Goal: Communication & Community: Answer question/provide support

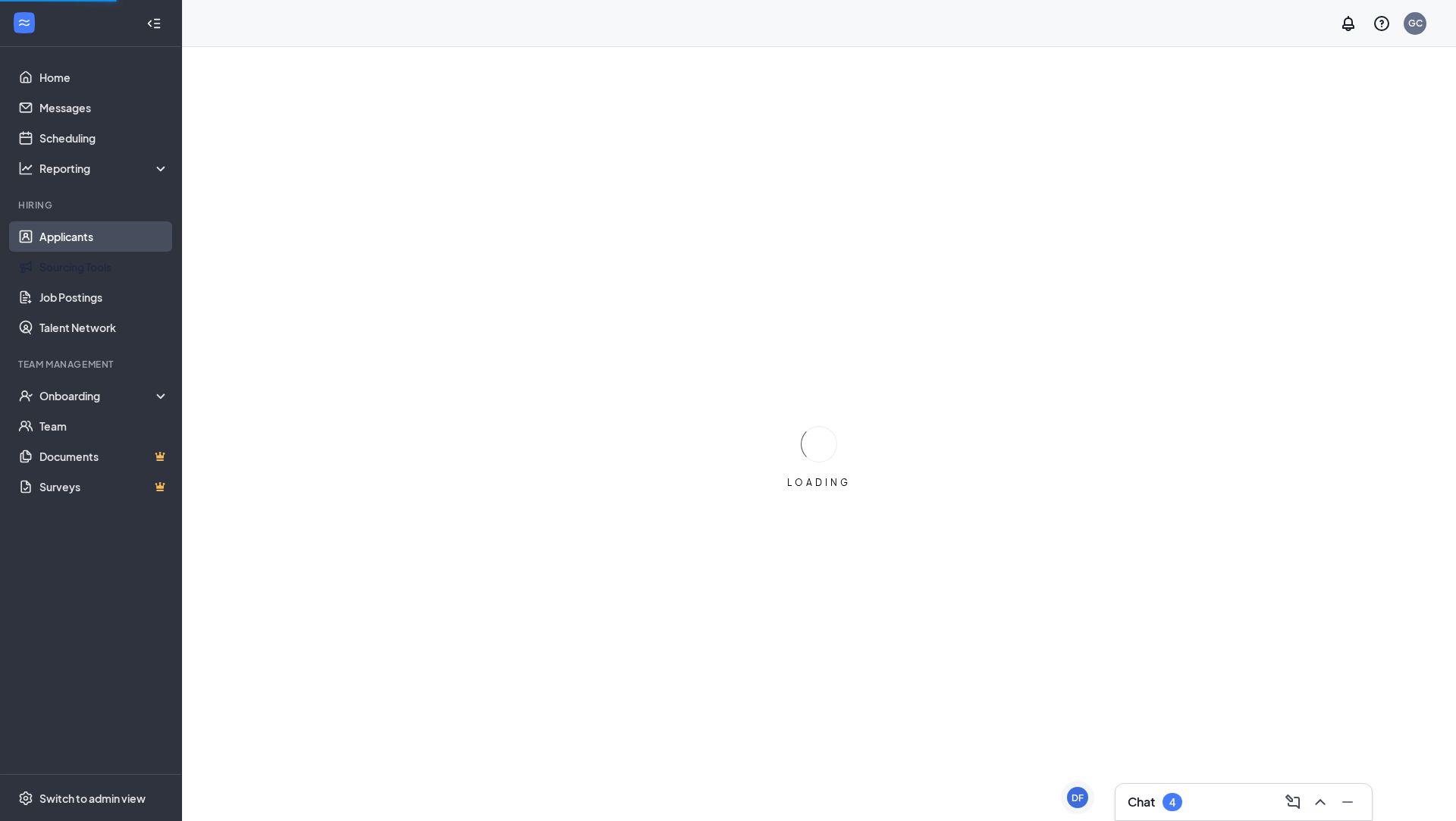
click at [95, 235] on link "Applicants" at bounding box center [103, 236] width 130 height 30
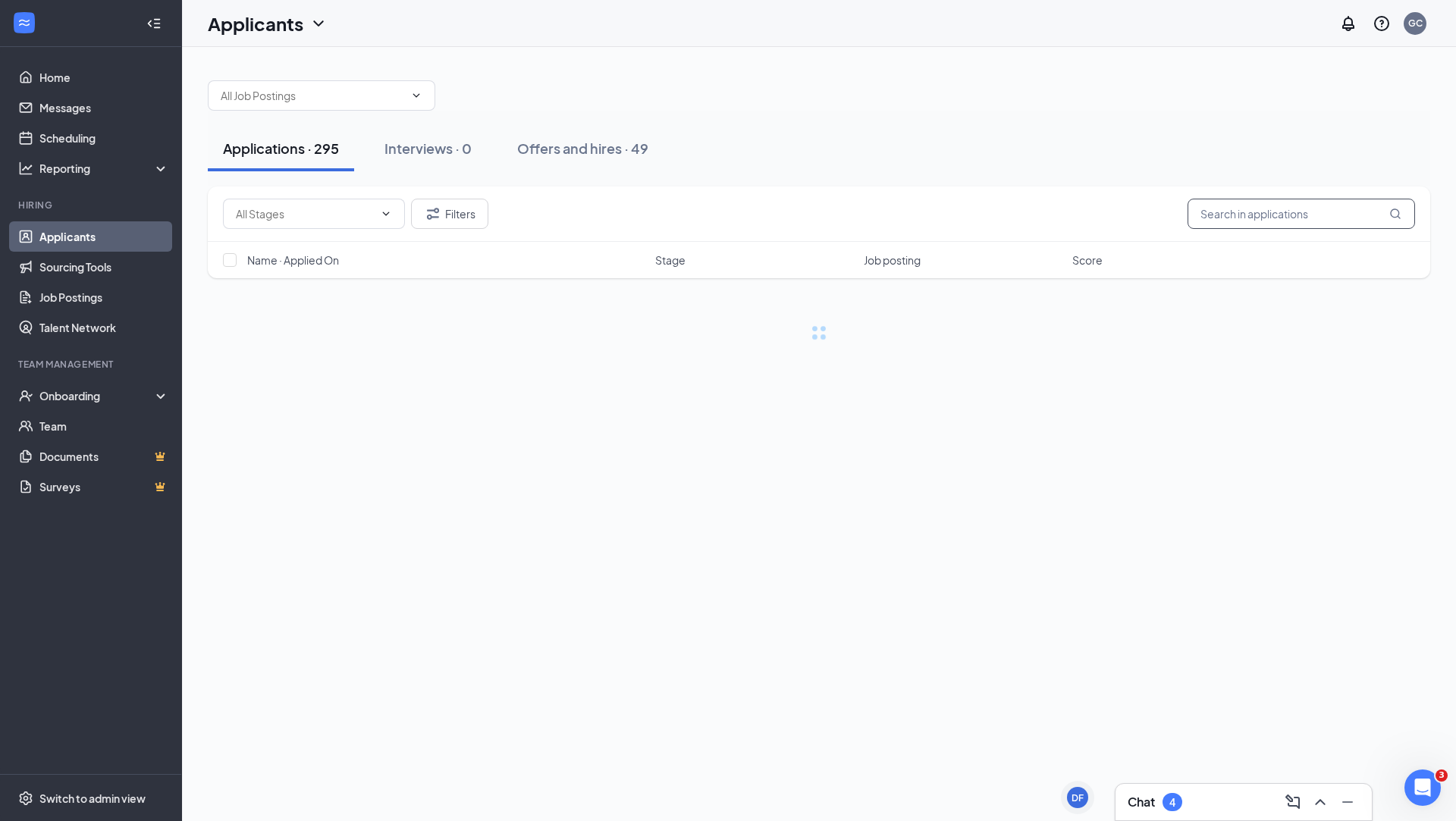
click at [1300, 216] on input "text" at bounding box center [1300, 213] width 227 height 30
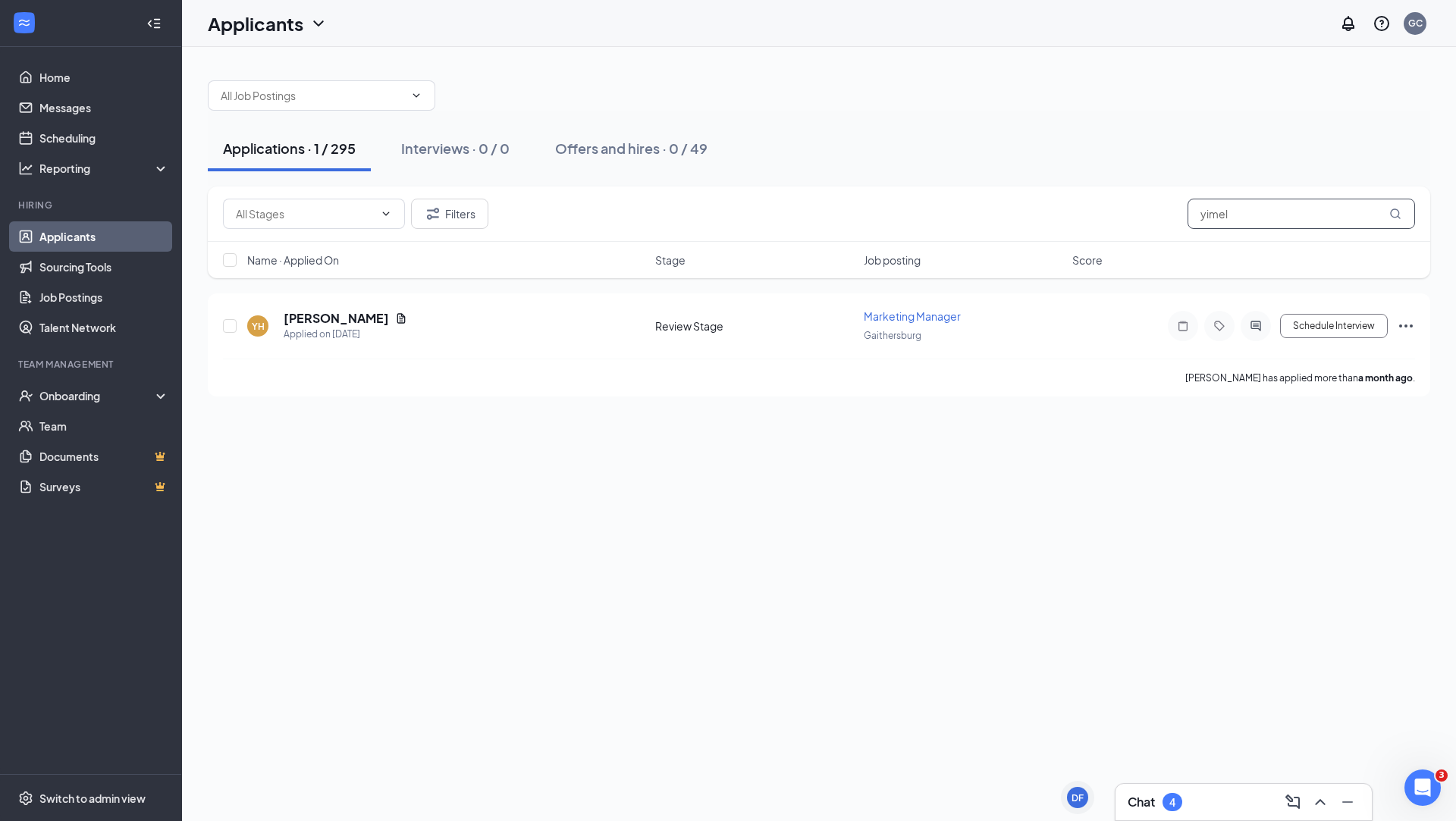
type input "yimel"
click at [336, 318] on h5 "[PERSON_NAME]" at bounding box center [336, 318] width 105 height 16
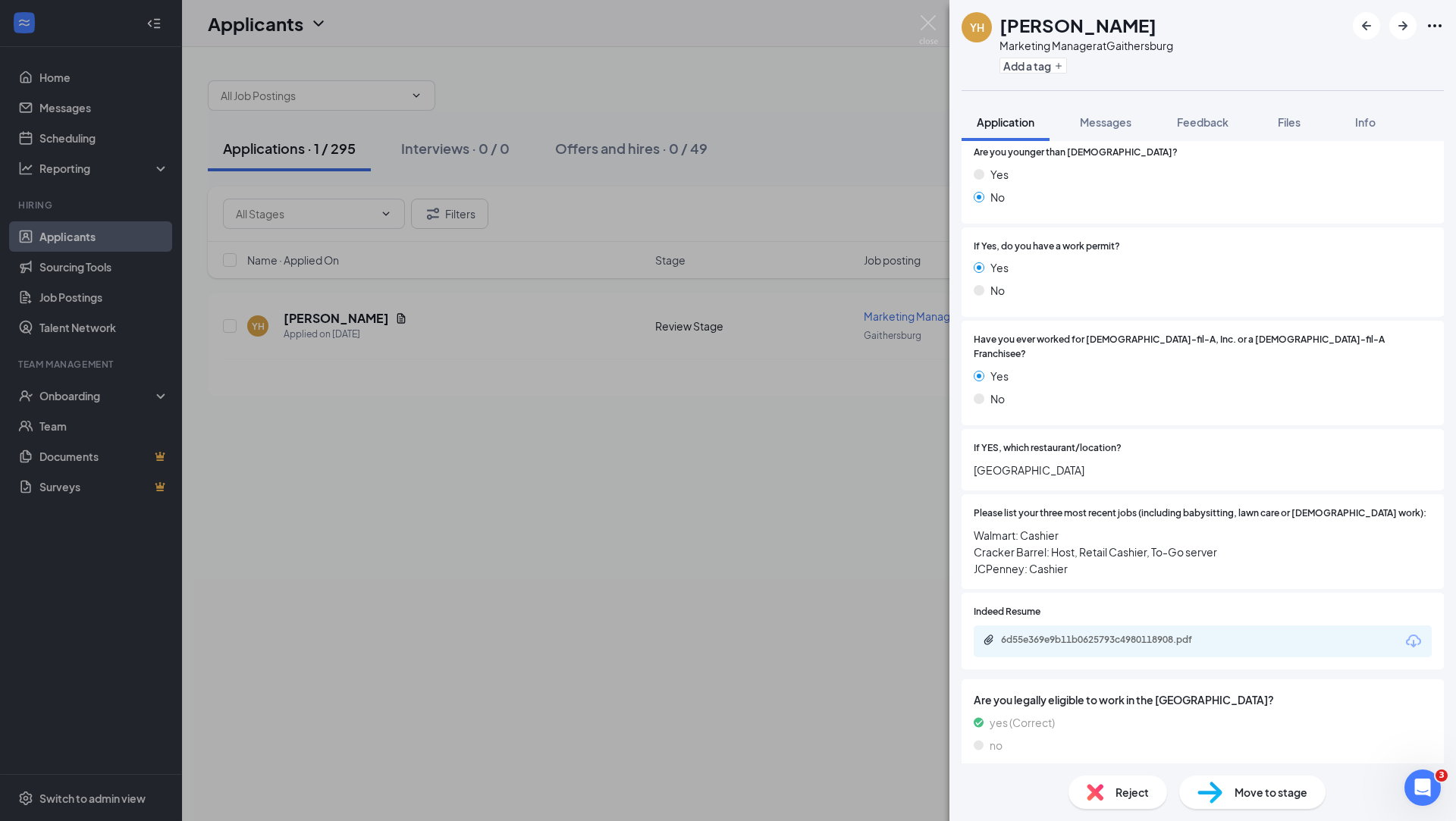
scroll to position [453, 0]
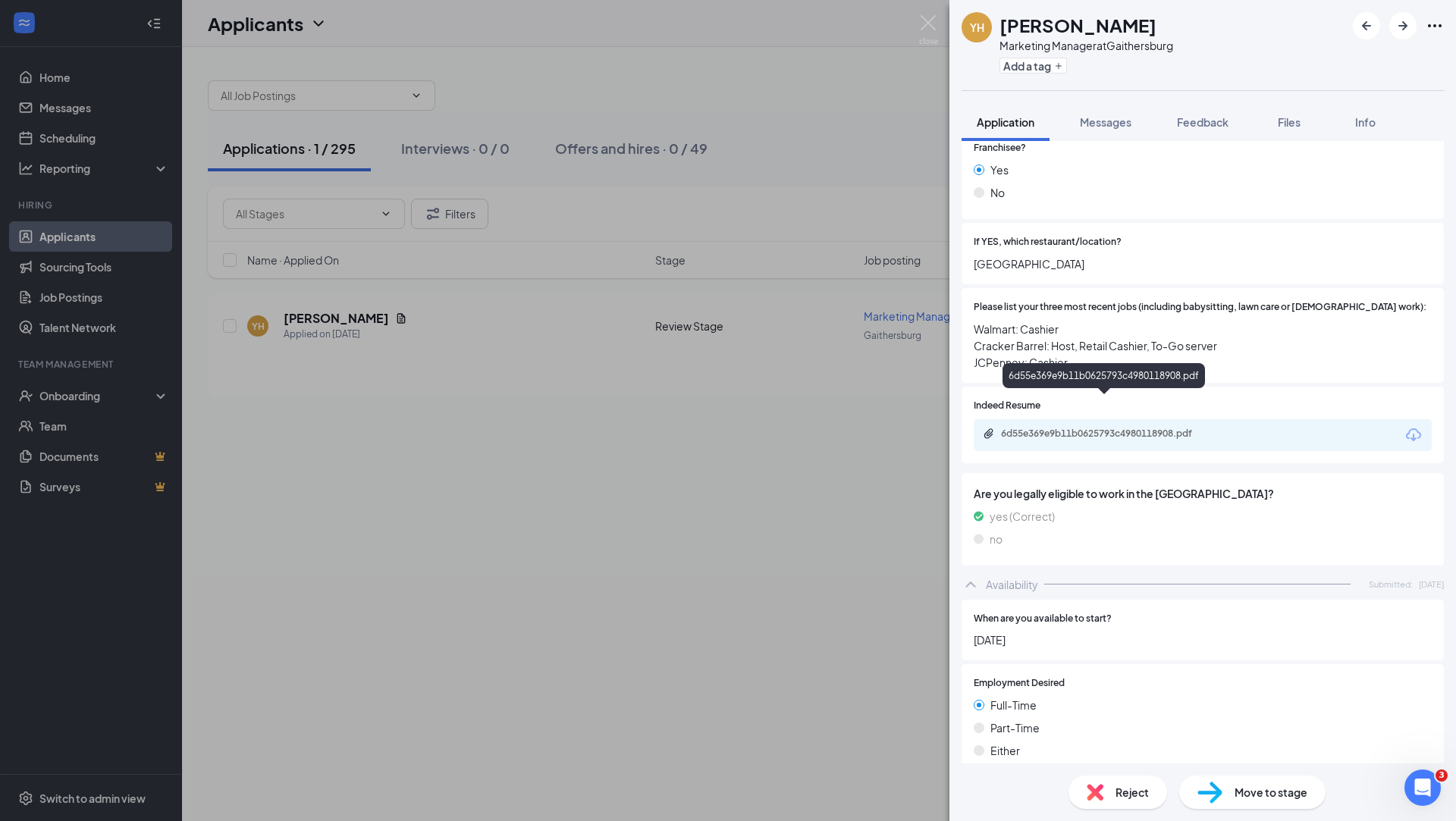
click at [1059, 428] on div "6d55e369e9b11b0625793c4980118908.pdf" at bounding box center [1106, 433] width 213 height 12
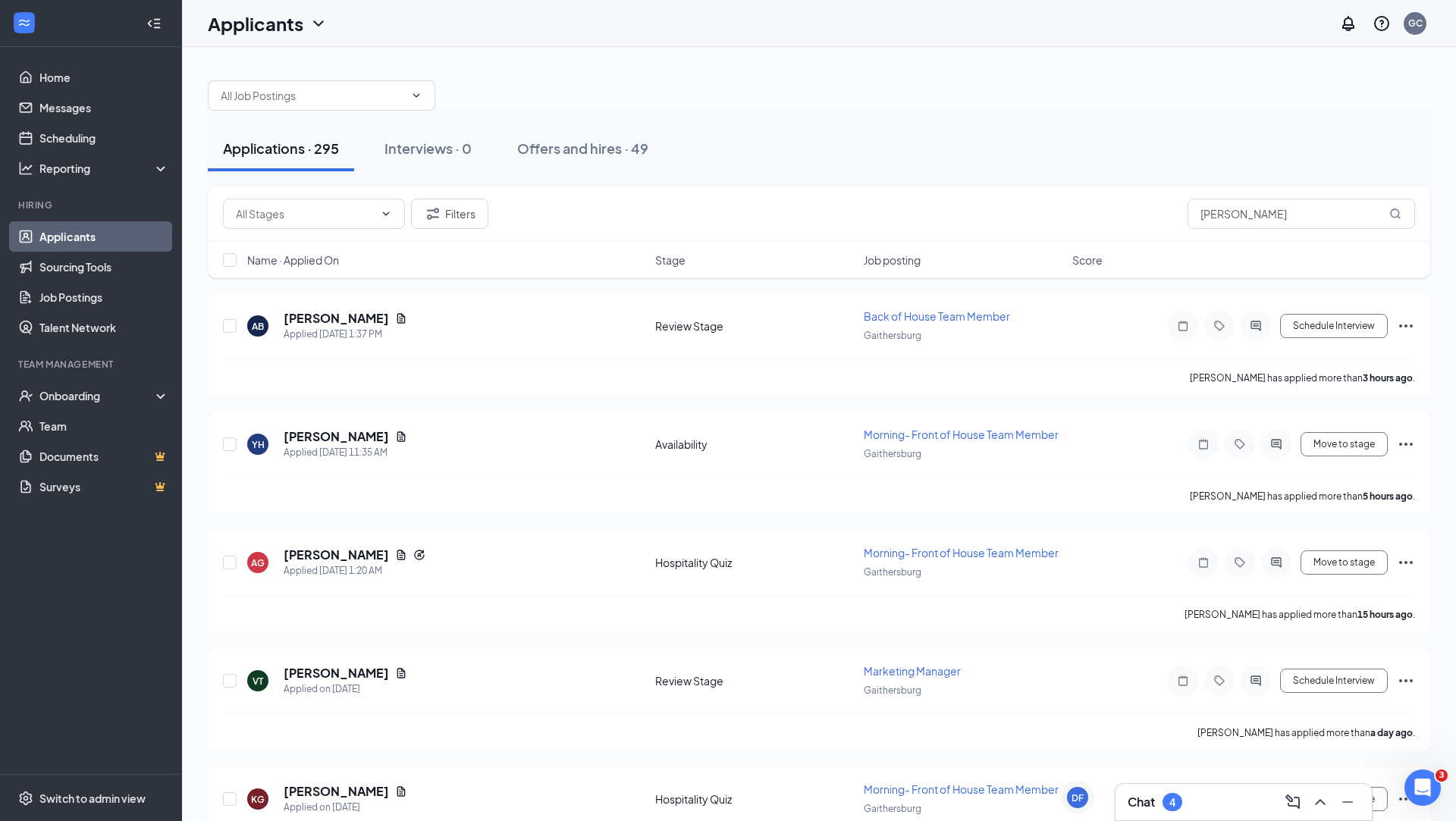
click at [1217, 820] on div "Chat 4" at bounding box center [1243, 801] width 257 height 38
click at [1213, 801] on div "Chat 4" at bounding box center [1243, 802] width 232 height 24
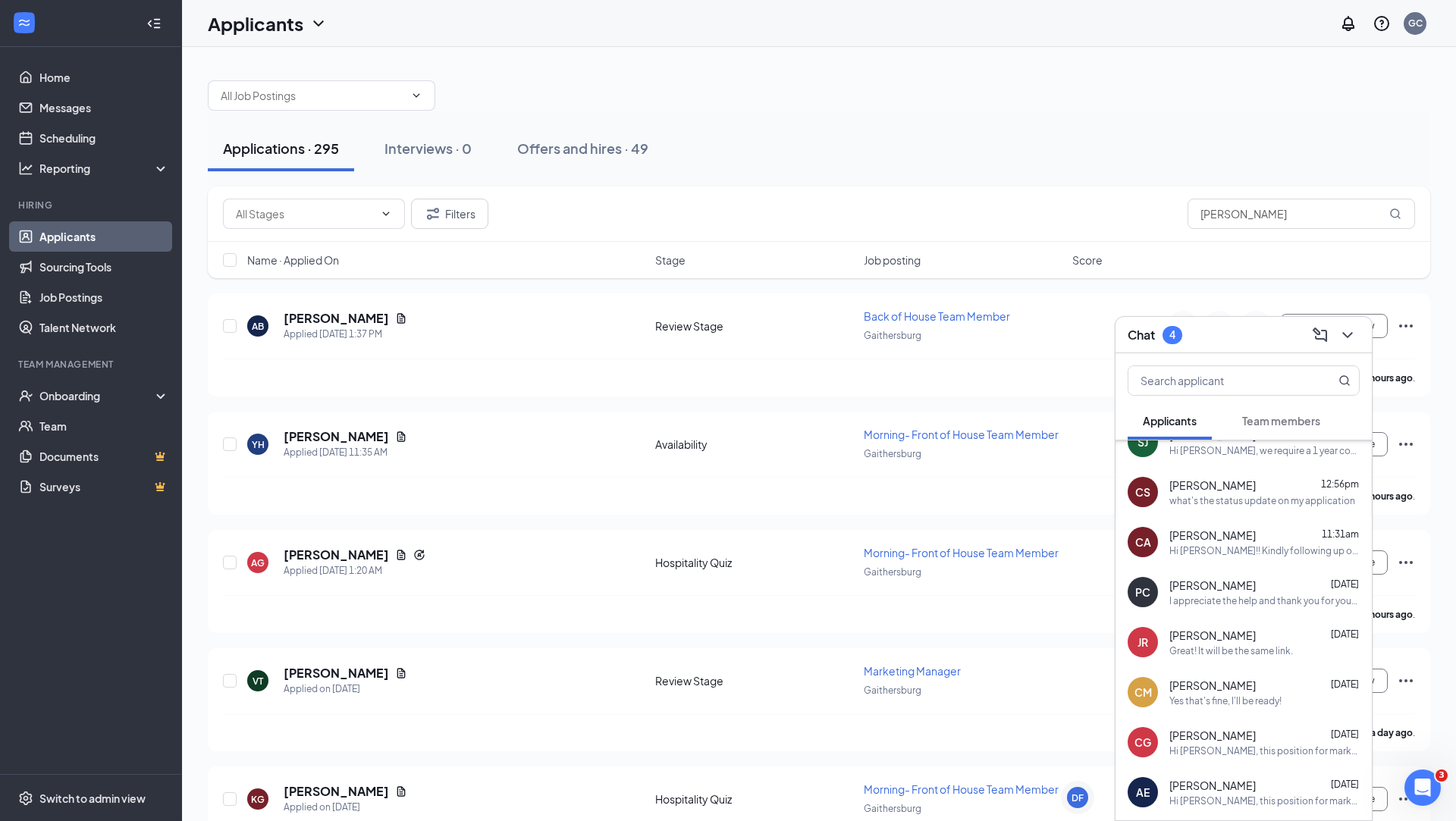
scroll to position [147, 0]
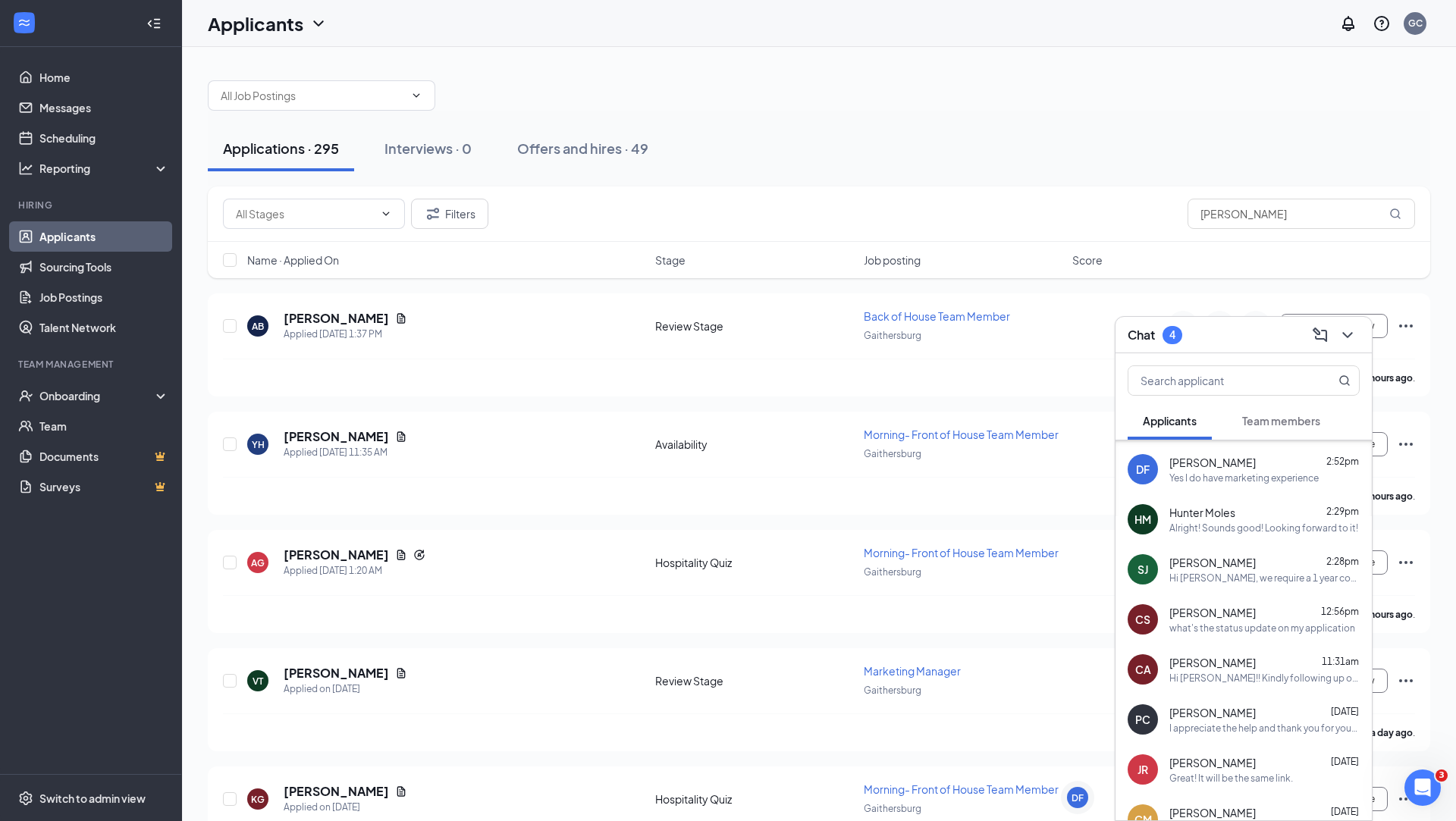
click at [1237, 674] on div "Hi [PERSON_NAME]!! Kindly following up on the status of my application. I look …" at bounding box center [1265, 678] width 191 height 13
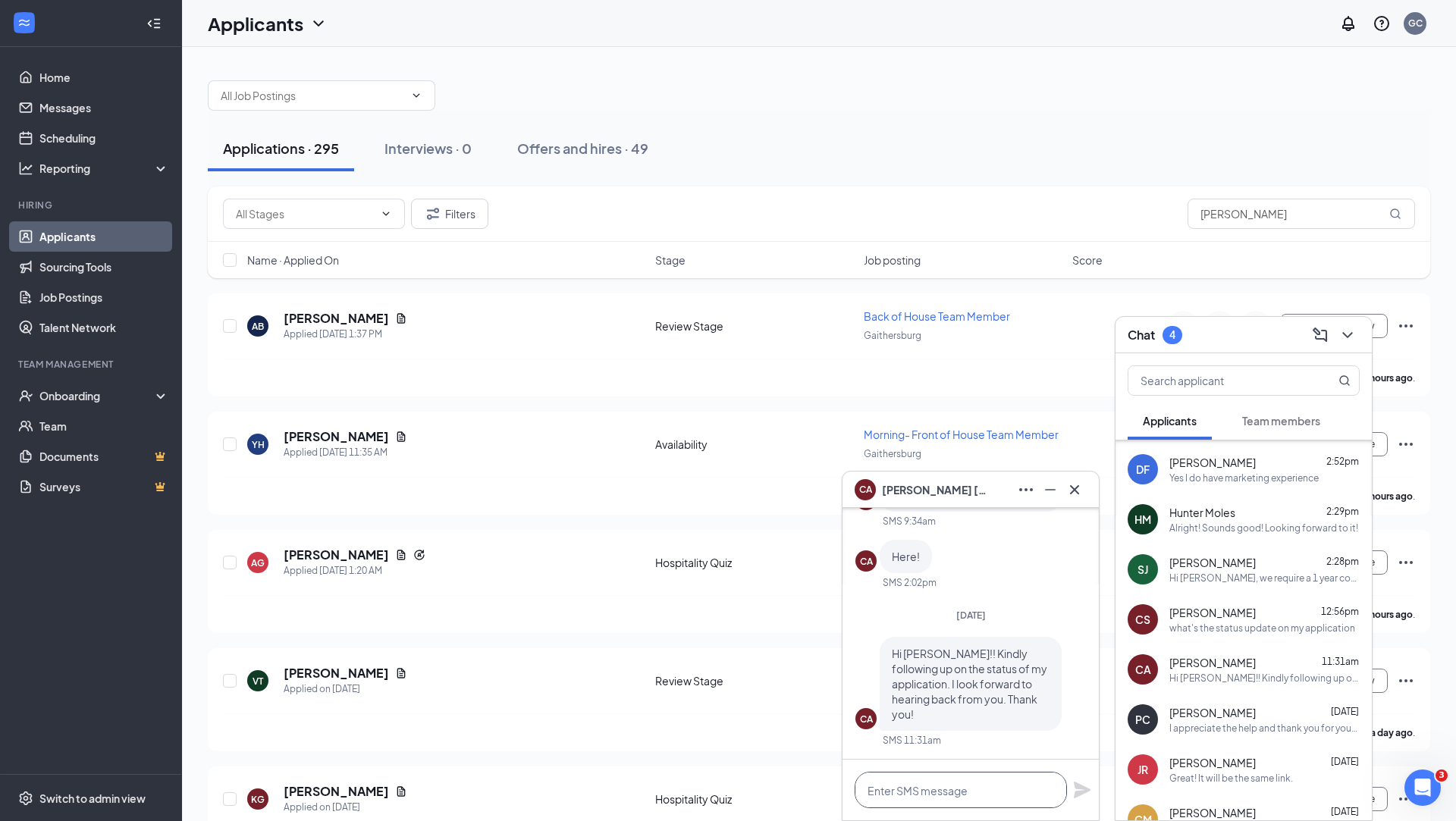
click at [948, 792] on textarea at bounding box center [961, 789] width 213 height 37
type textarea "f"
type textarea "H"
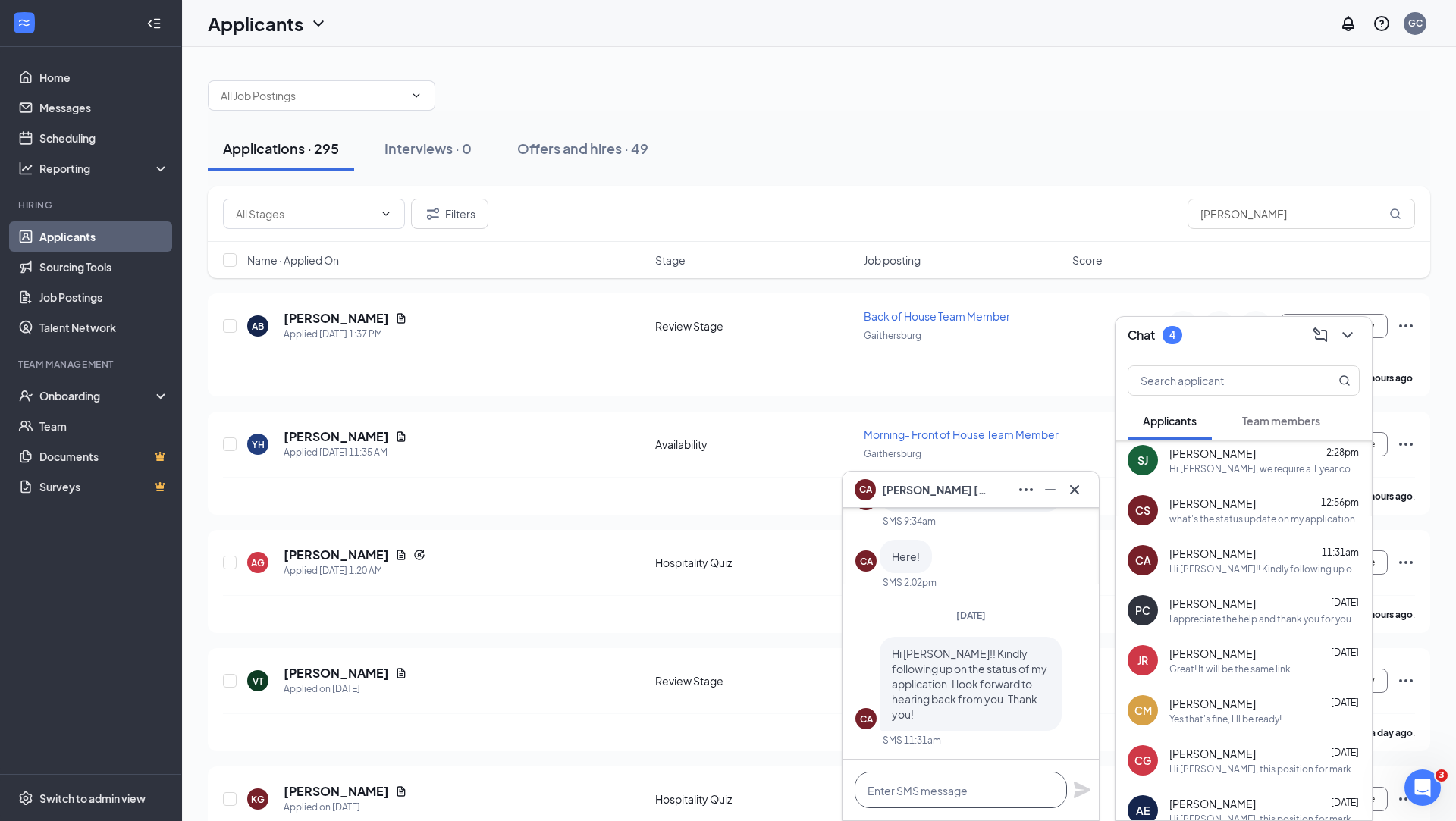
scroll to position [364, 0]
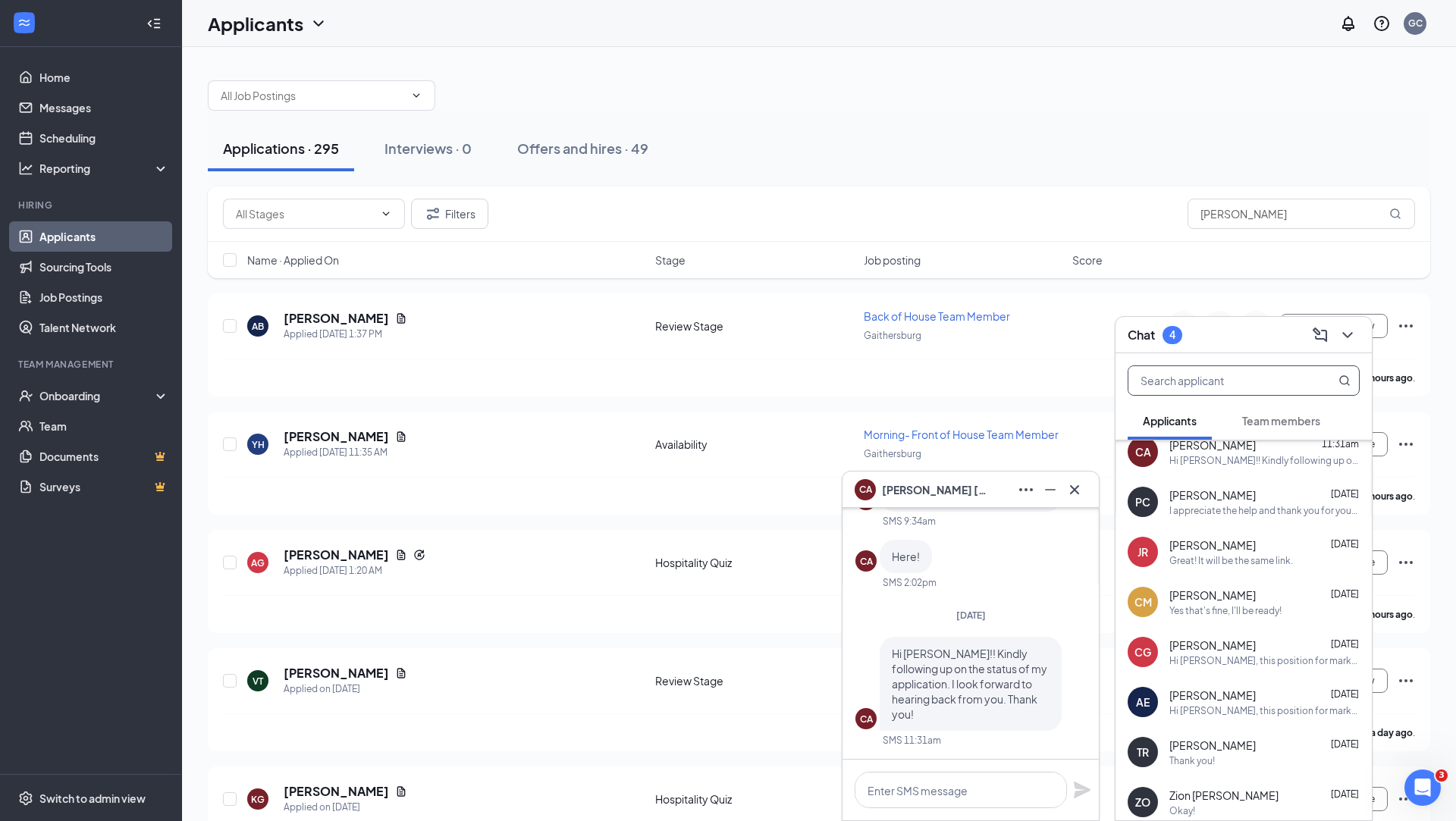
click at [1214, 377] on input "text" at bounding box center [1218, 380] width 180 height 29
type input "u"
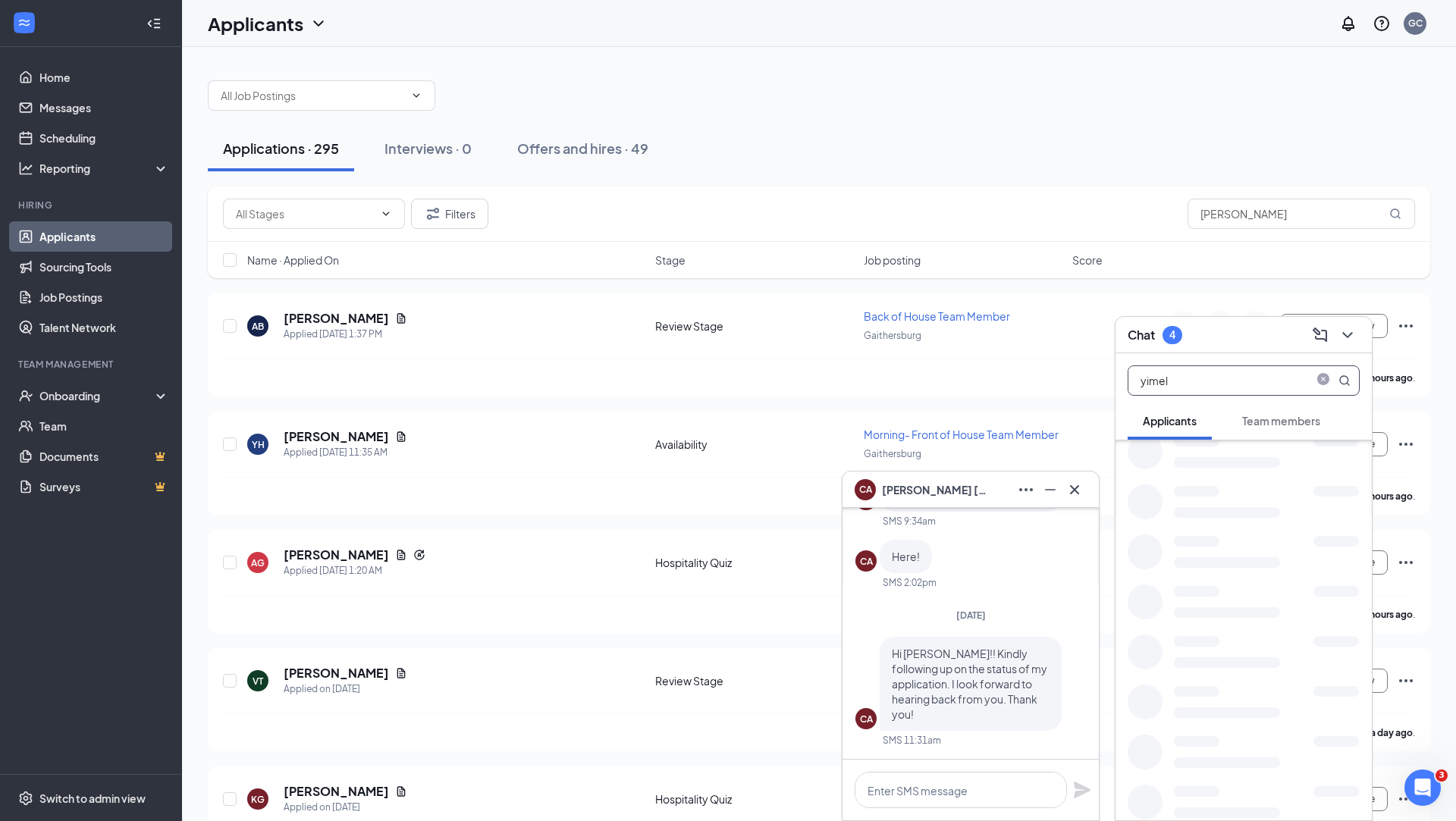
scroll to position [0, 0]
type input "yimel"
click at [1228, 477] on div "Yes, it does thank you!" at bounding box center [1216, 474] width 94 height 13
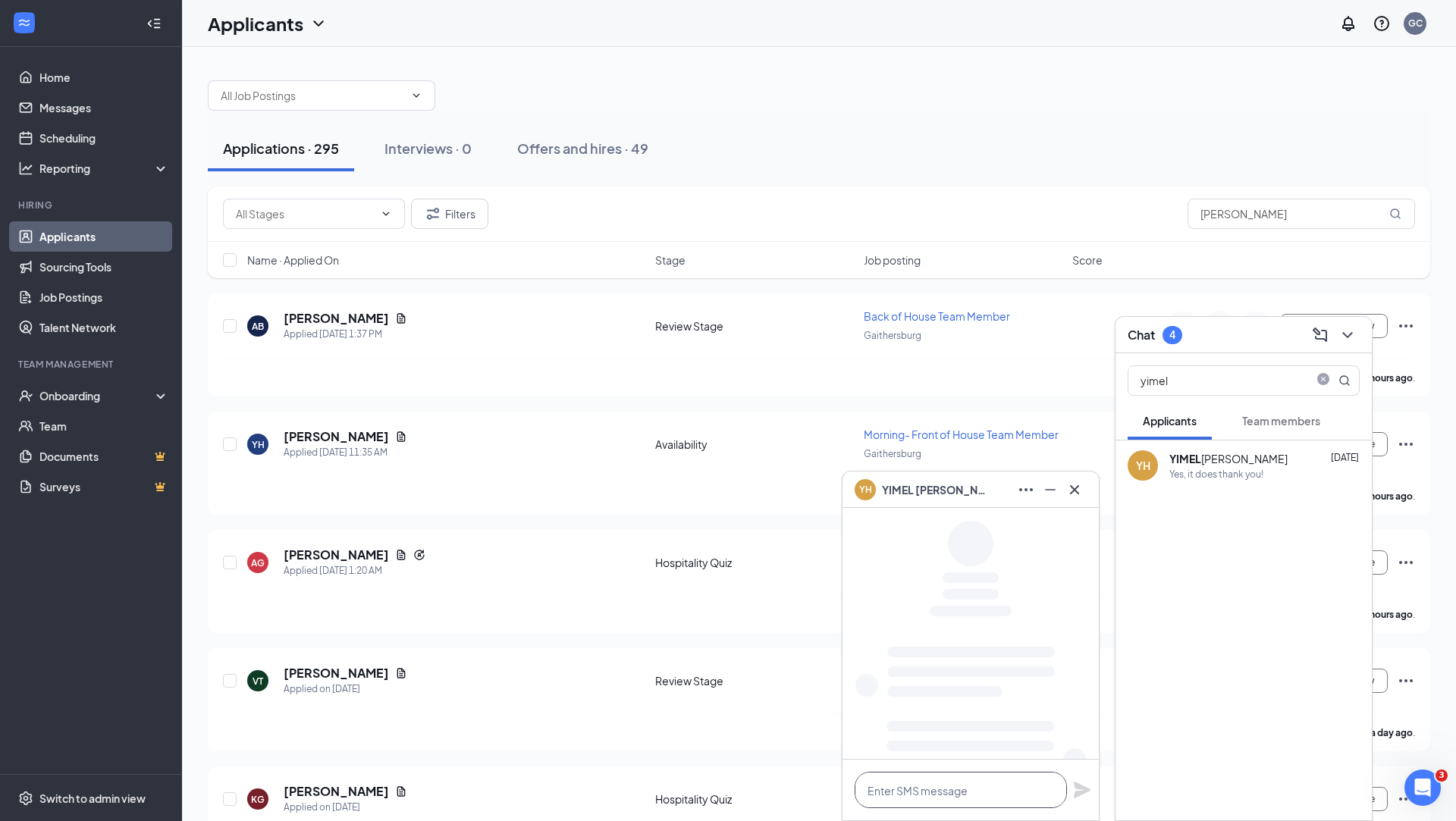
click at [957, 792] on textarea at bounding box center [961, 789] width 213 height 37
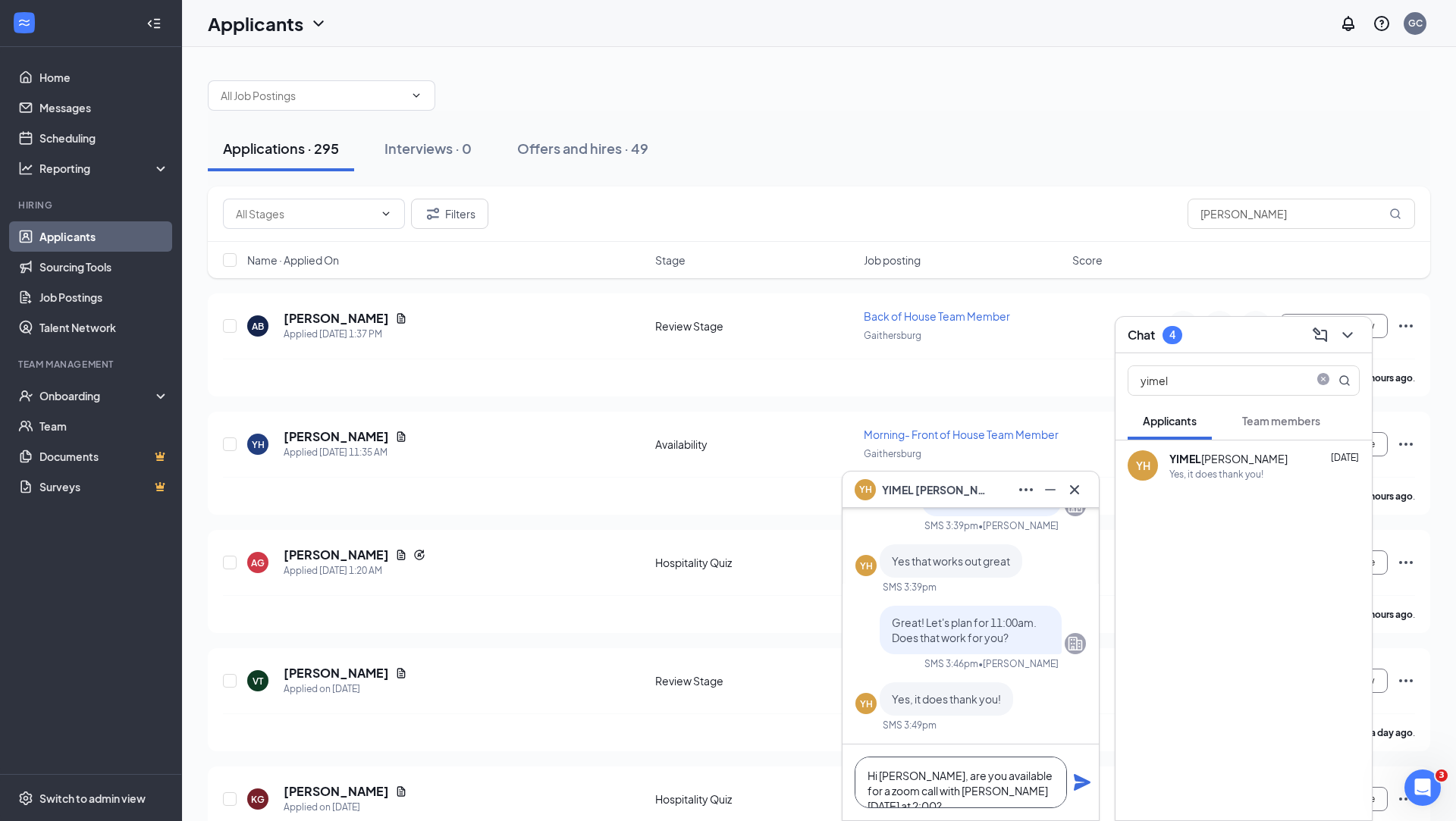
click at [910, 772] on textarea "Hi Yimel, are you available for a zoom call with Richard tomorrow at 2:00?" at bounding box center [961, 782] width 213 height 51
click at [964, 788] on textarea "Hi Yimel, are you available for a zoom call with Richard tomorrow at 2:00?" at bounding box center [961, 782] width 213 height 51
click at [1047, 792] on textarea "Hi Yimel, are you available for a zoom call with Richard tomorrow at 2:00?" at bounding box center [961, 782] width 213 height 51
click at [913, 773] on textarea "Hi Yimel, are you available for a zoom call with Richard tomorrow at 2:00?" at bounding box center [961, 782] width 213 height 51
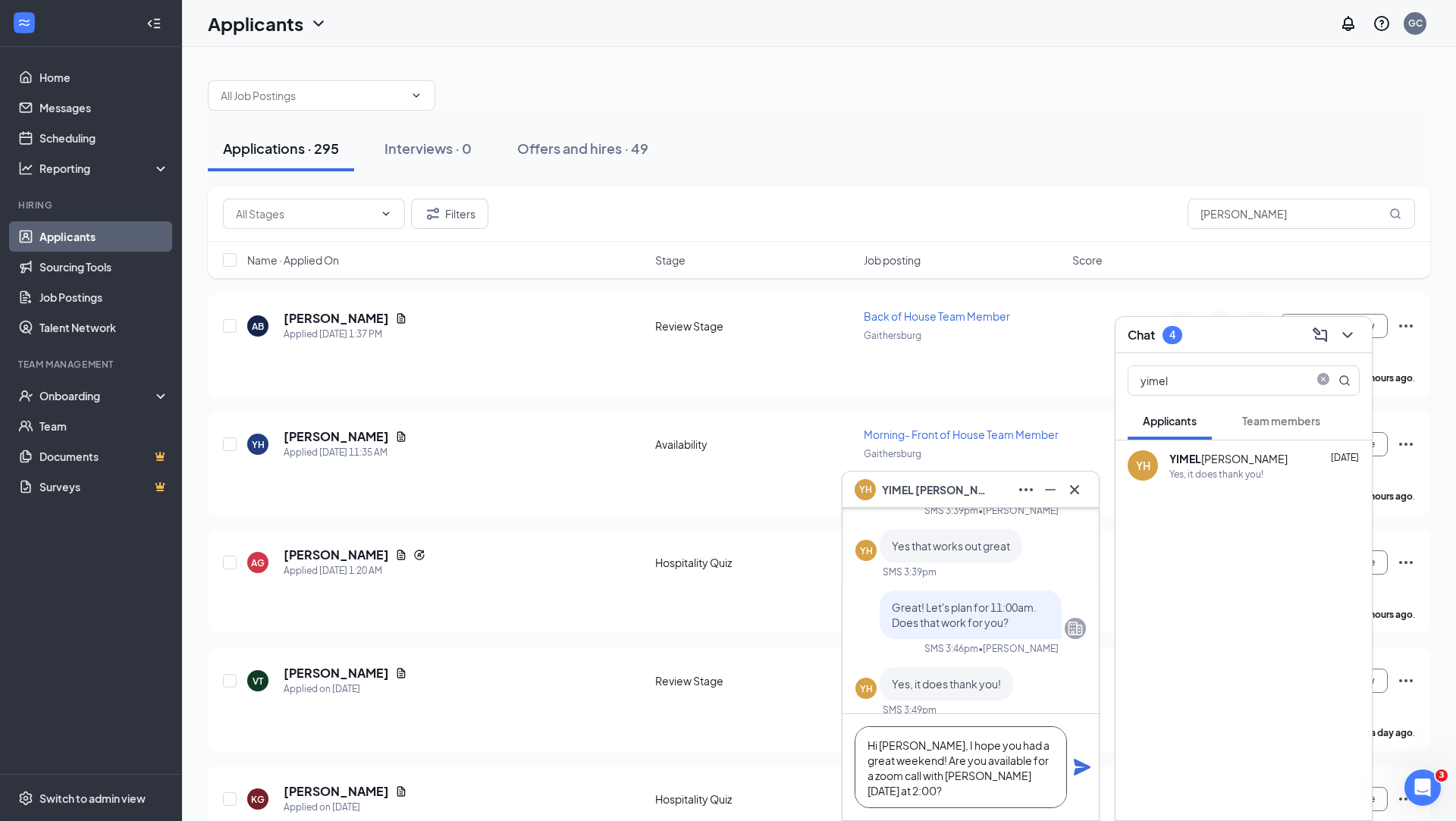
scroll to position [-29, 0]
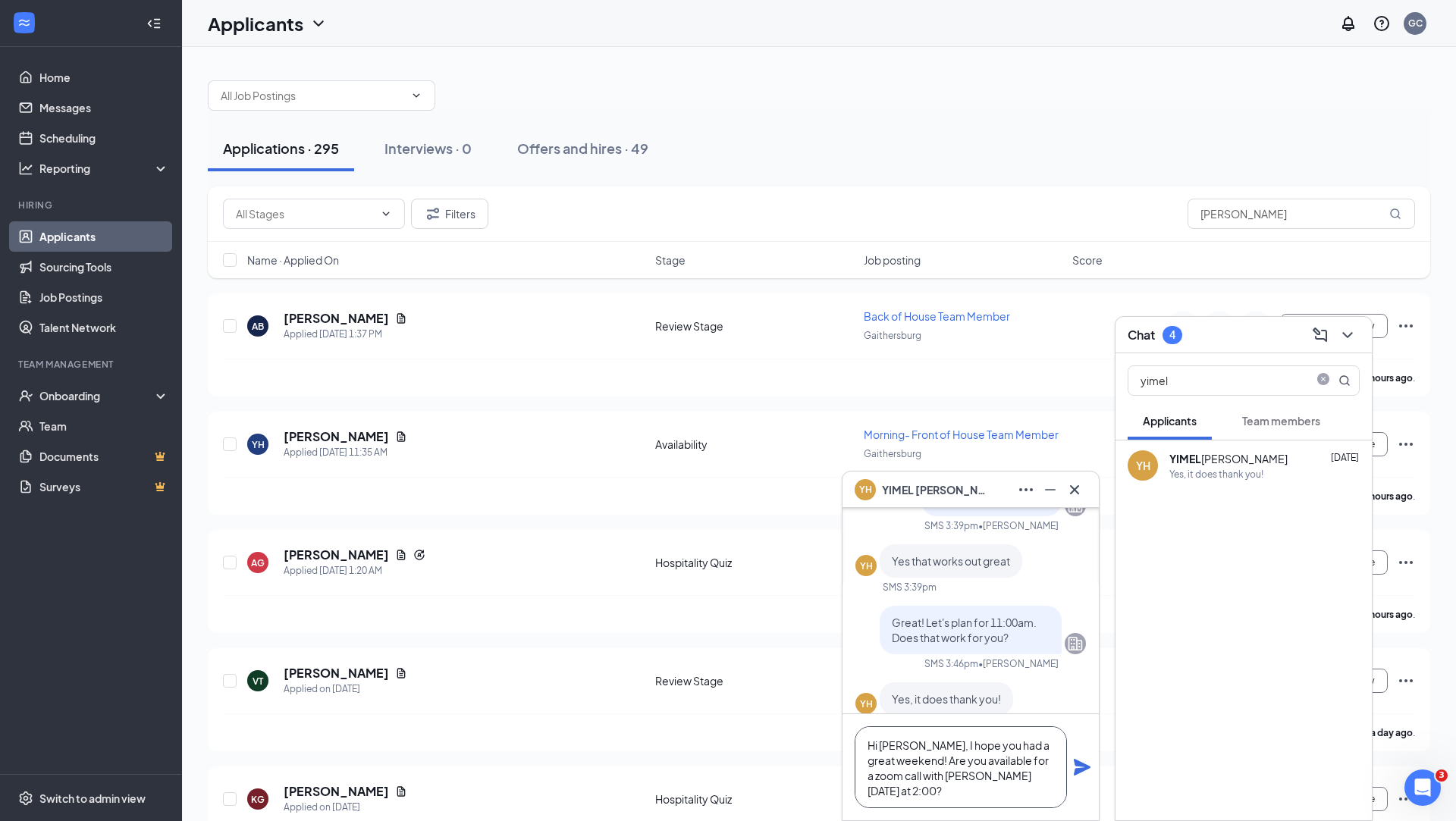
type textarea "Hi [PERSON_NAME], I hope you had a great weekend! Are you available for a zoom …"
click at [1084, 769] on icon "Plane" at bounding box center [1082, 766] width 16 height 16
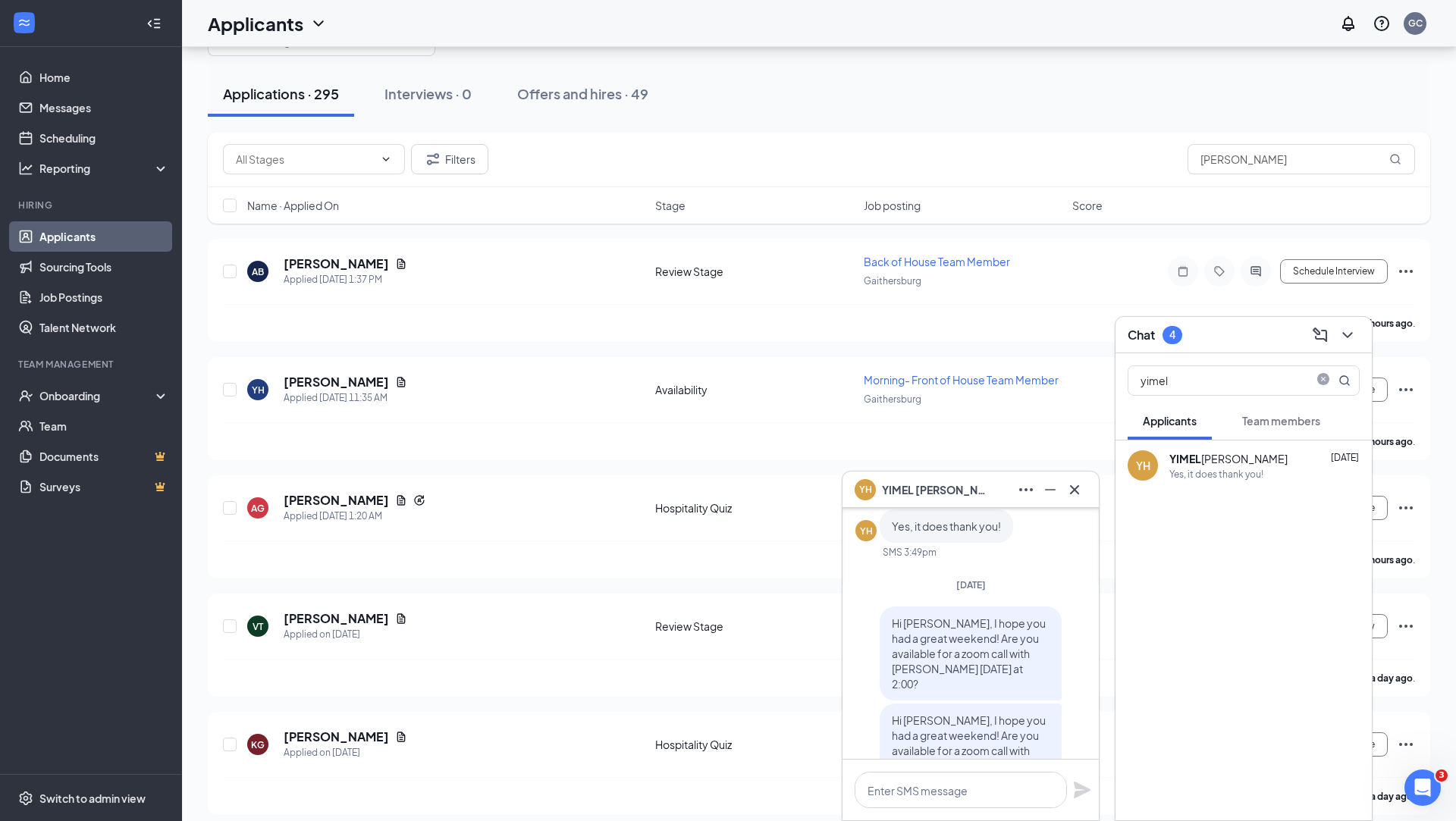
scroll to position [0, 0]
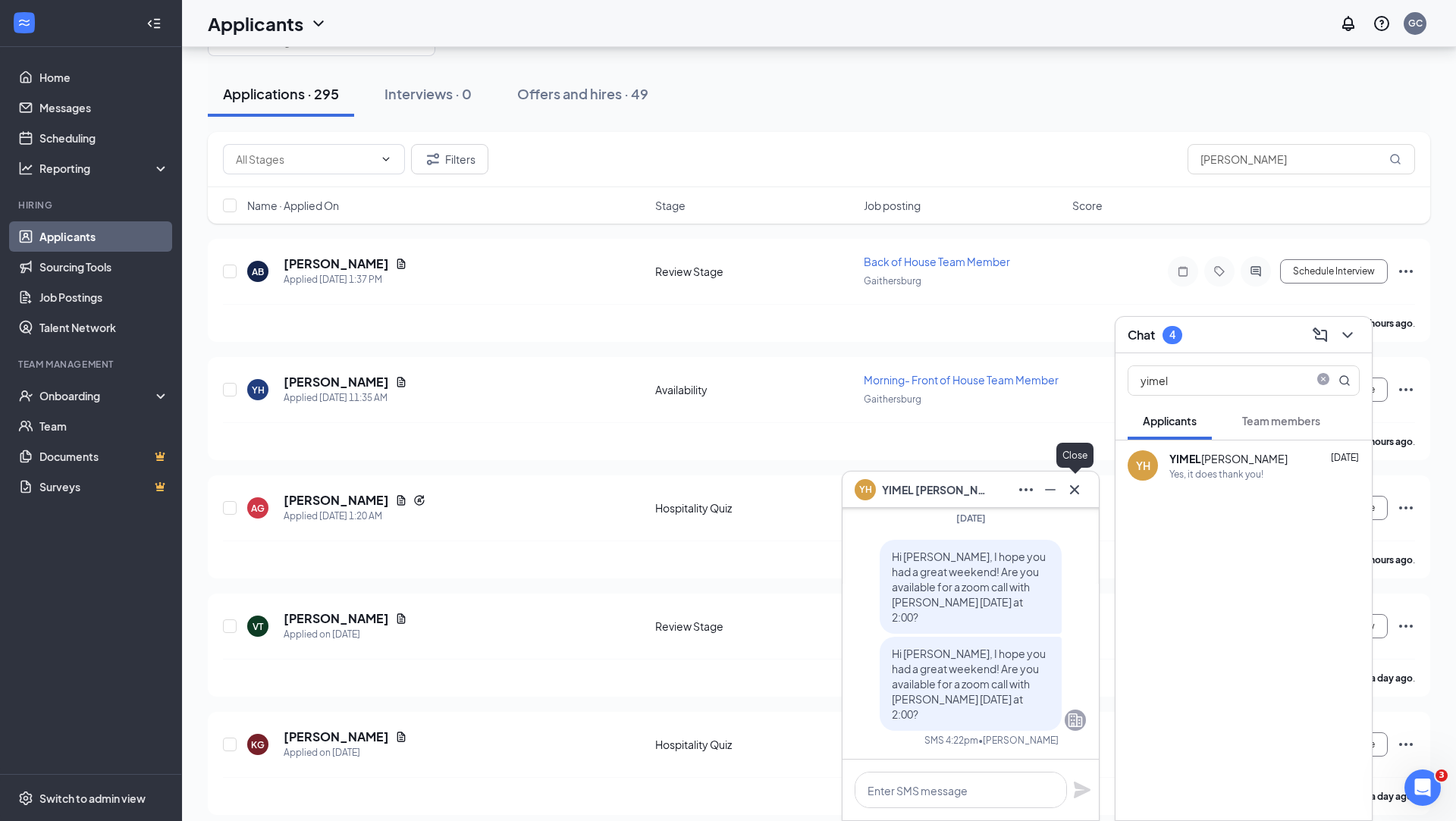
click at [1077, 482] on icon "Cross" at bounding box center [1074, 490] width 18 height 18
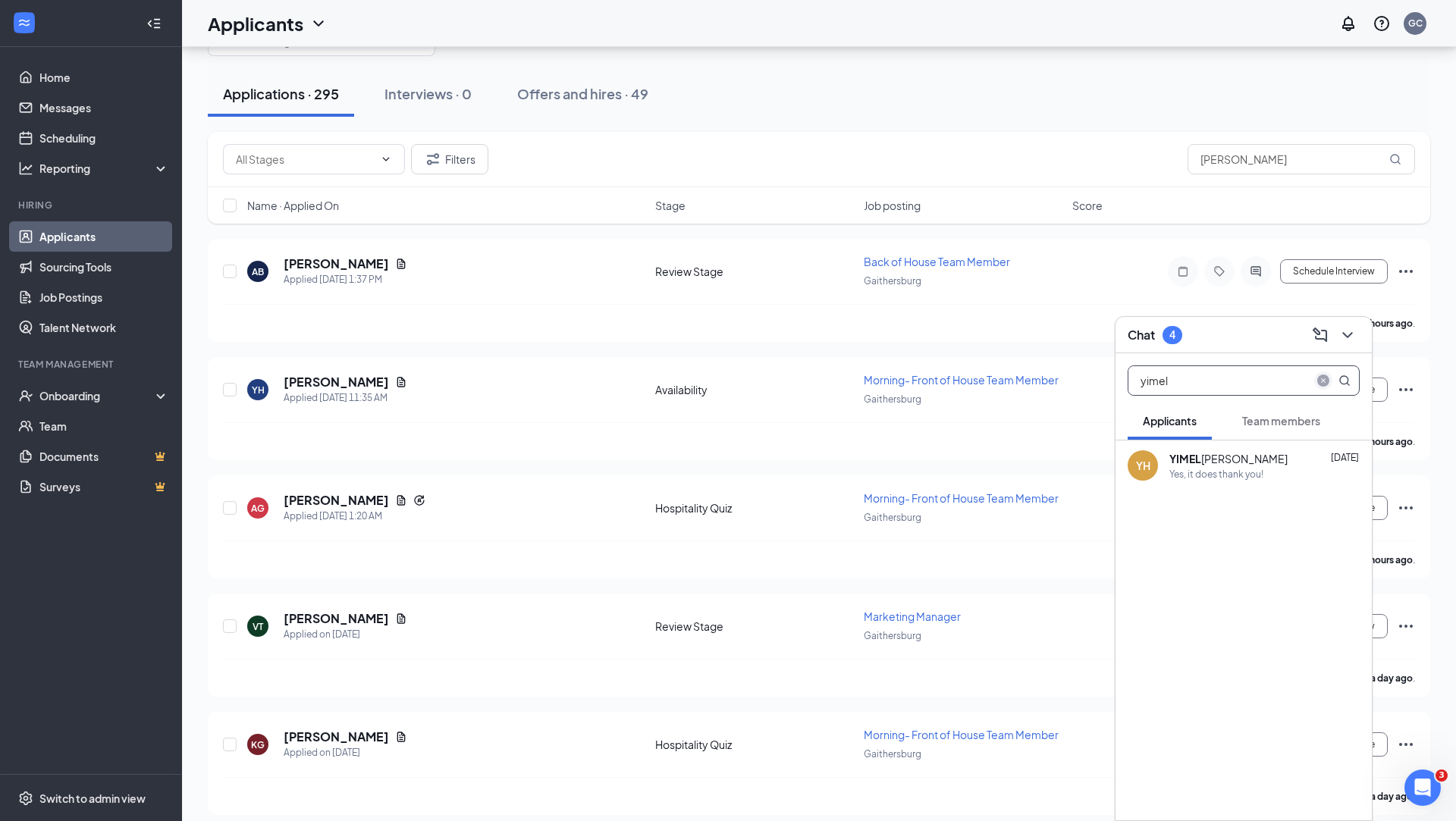
click at [1323, 380] on icon "close-circle" at bounding box center [1322, 380] width 12 height 12
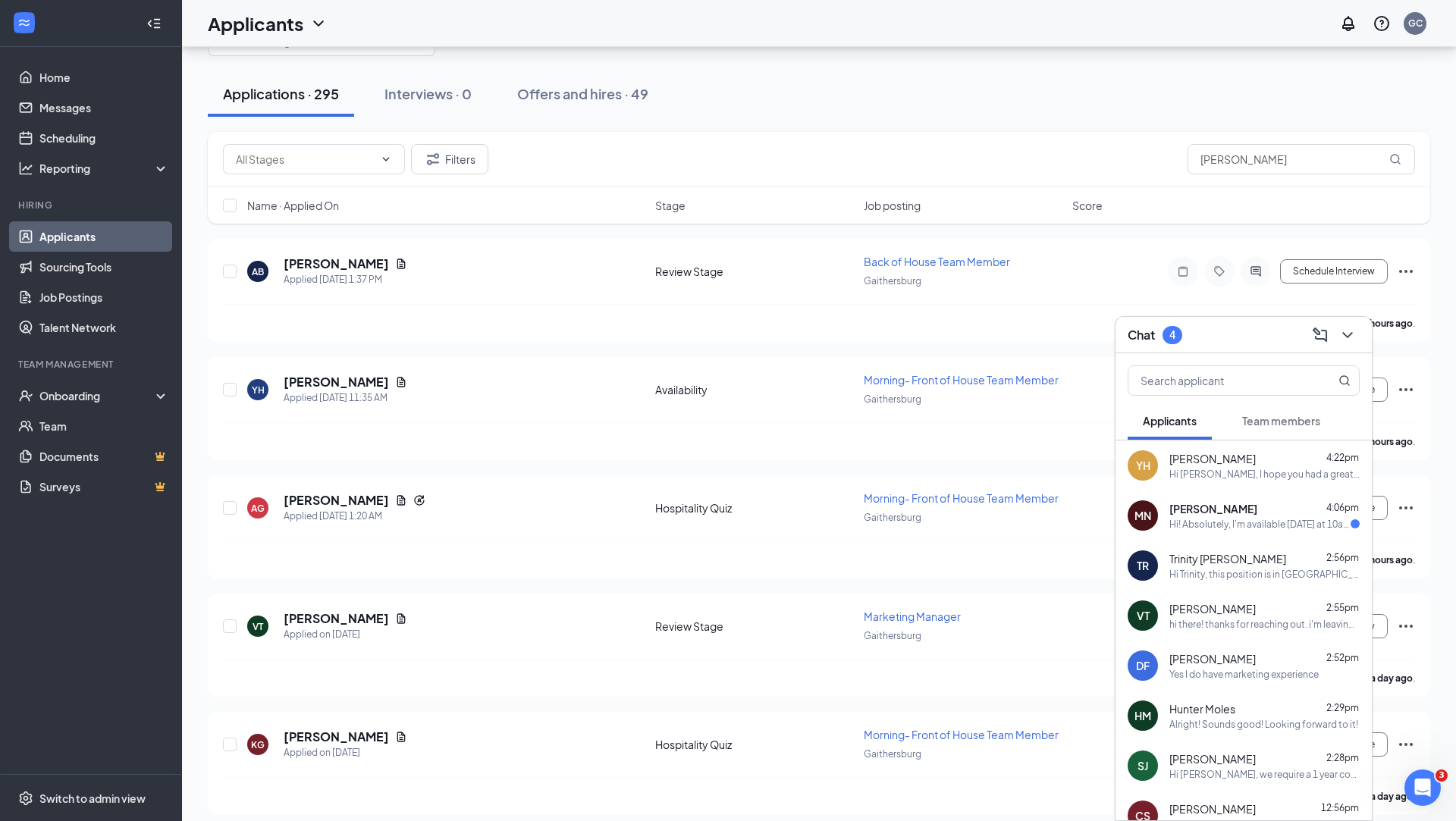
click at [1292, 529] on div "MN MAKAELA NELLAMS 4:06pm Hi! Absolutely, I'm available Wednesday at 10am for a…" at bounding box center [1243, 515] width 257 height 50
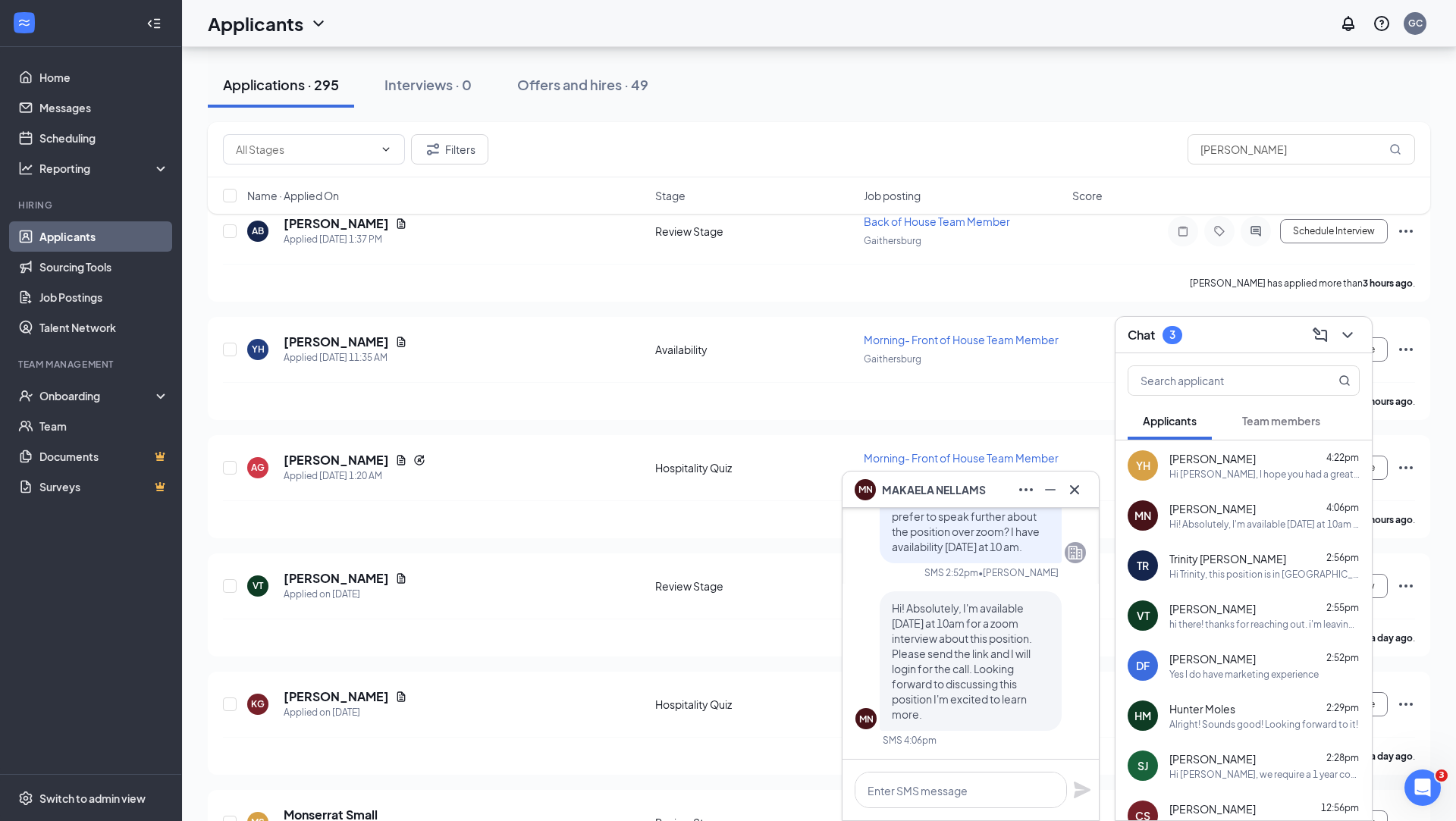
scroll to position [106, 0]
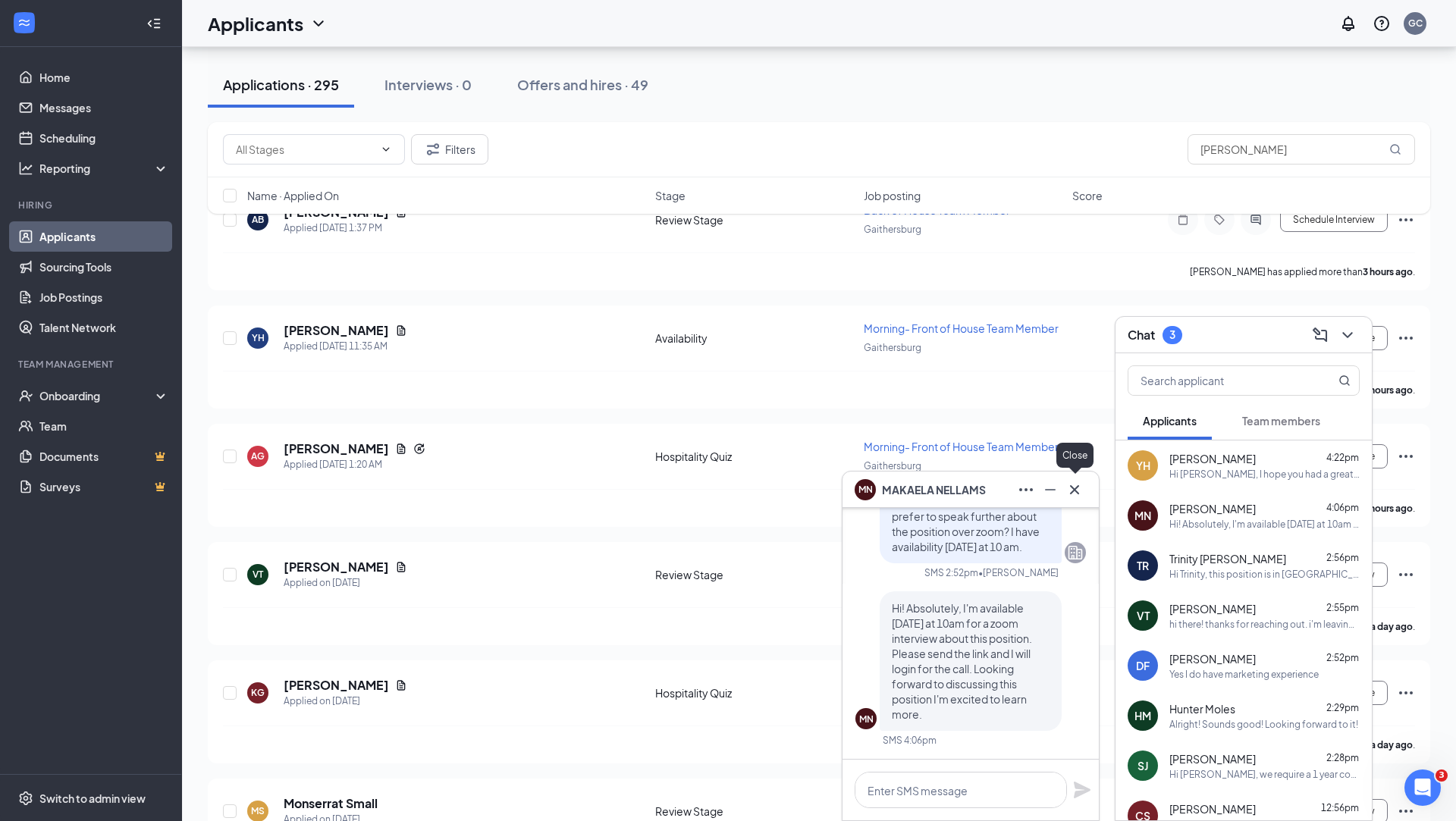
click at [1081, 491] on icon "Cross" at bounding box center [1074, 490] width 18 height 18
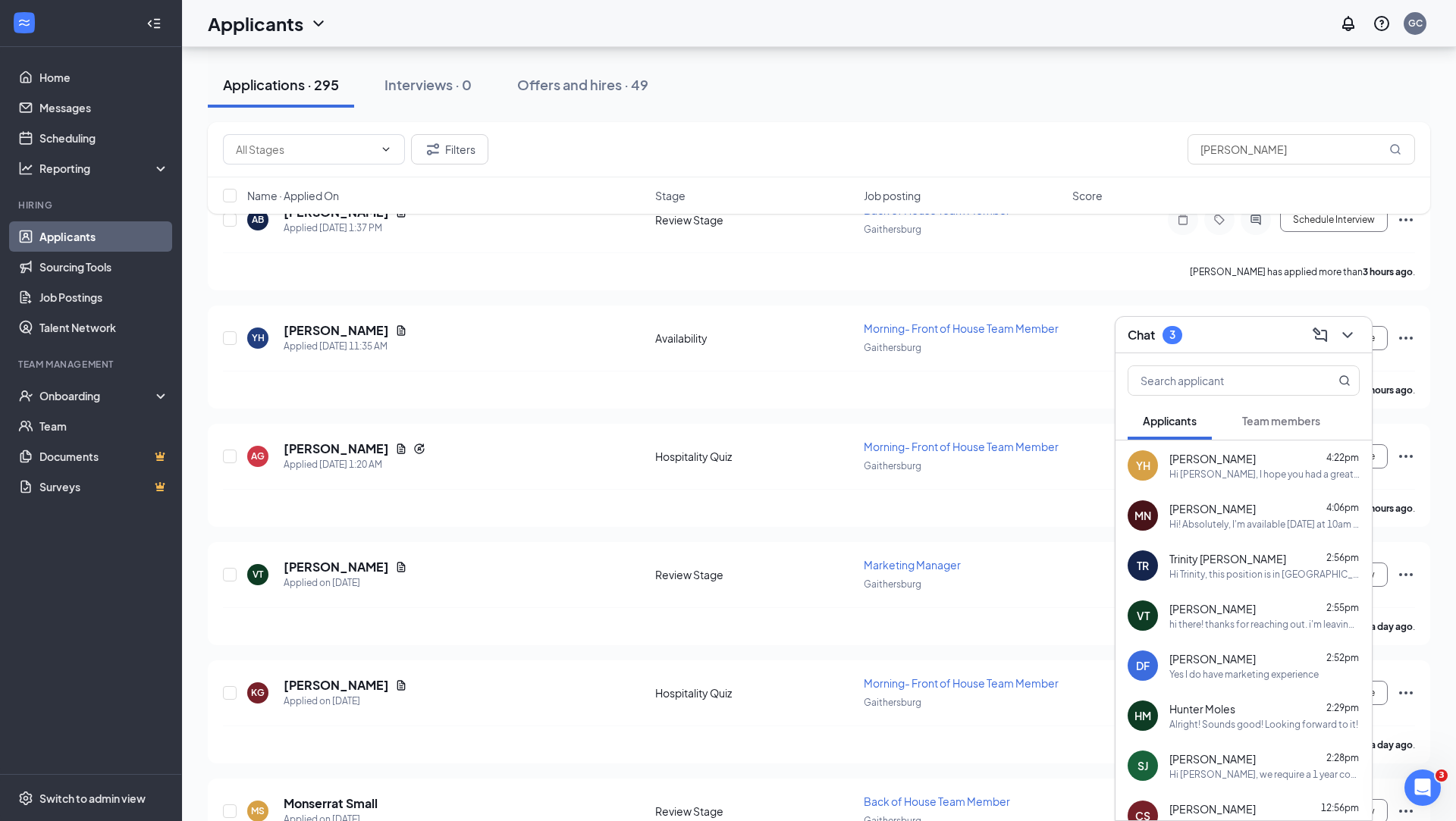
click at [1270, 453] on div "YIMEL HERNÁNDEZ 4:22pm" at bounding box center [1265, 459] width 191 height 15
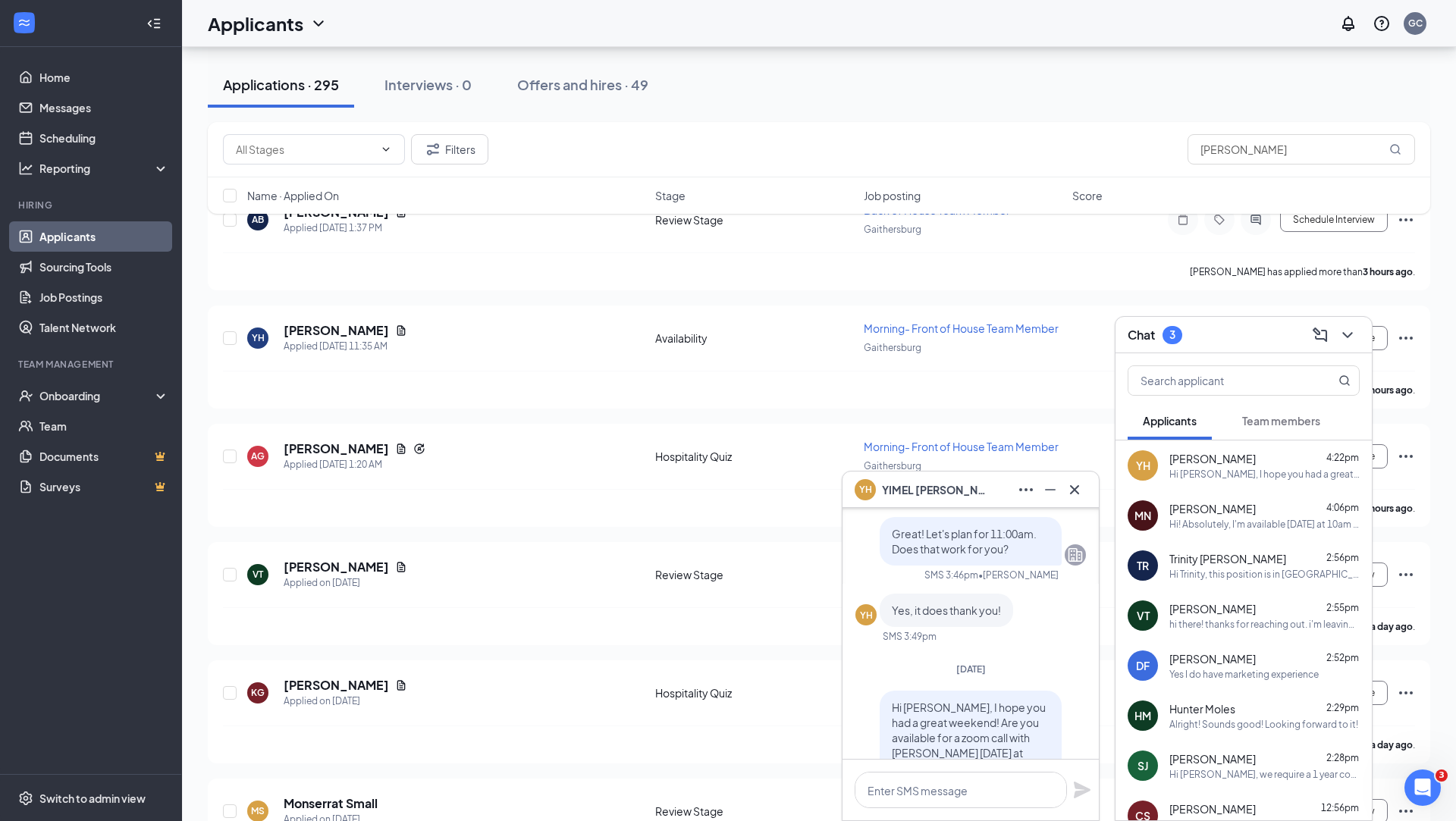
scroll to position [0, 0]
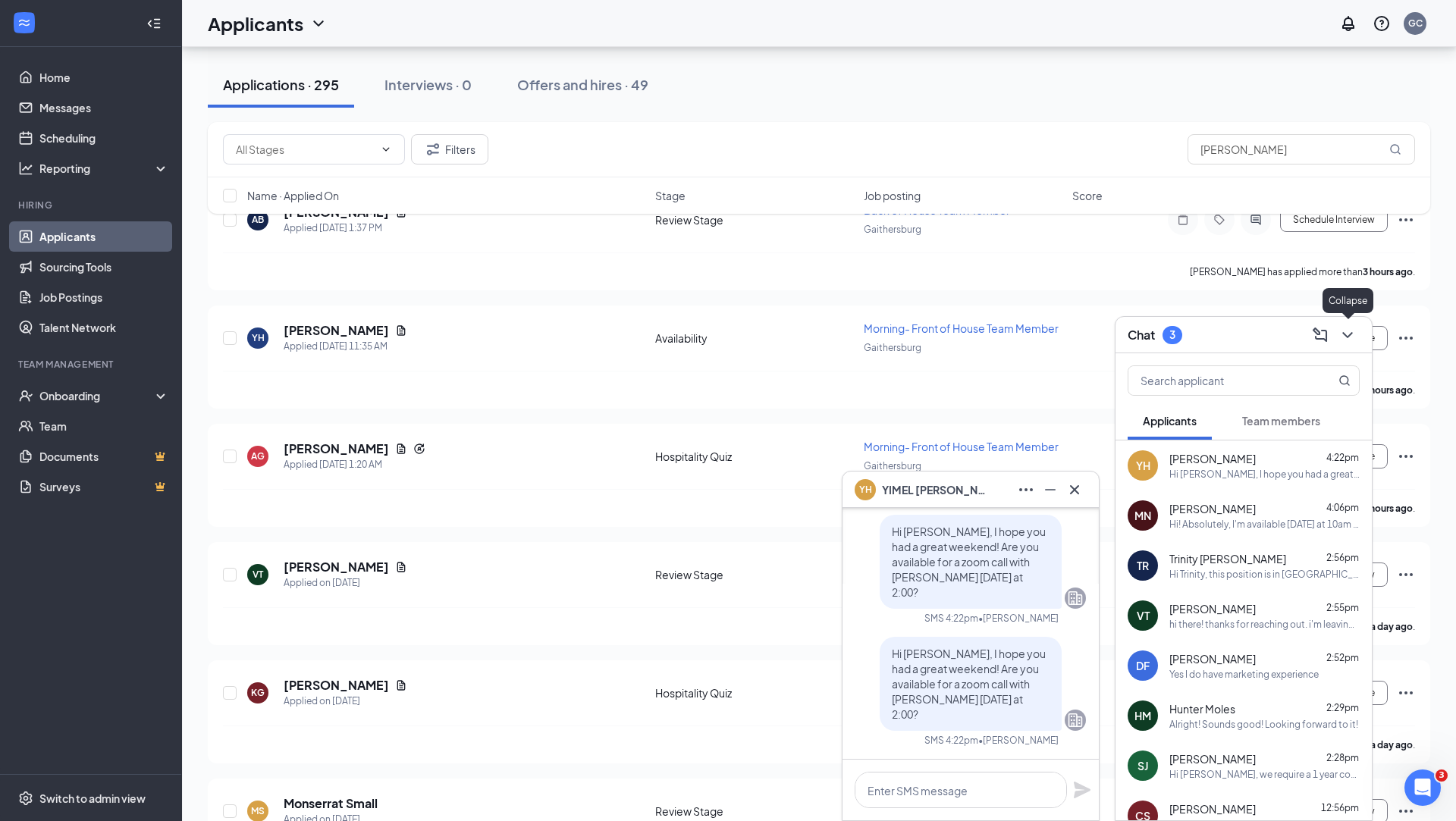
click at [1353, 338] on icon "ChevronDown" at bounding box center [1347, 335] width 18 height 18
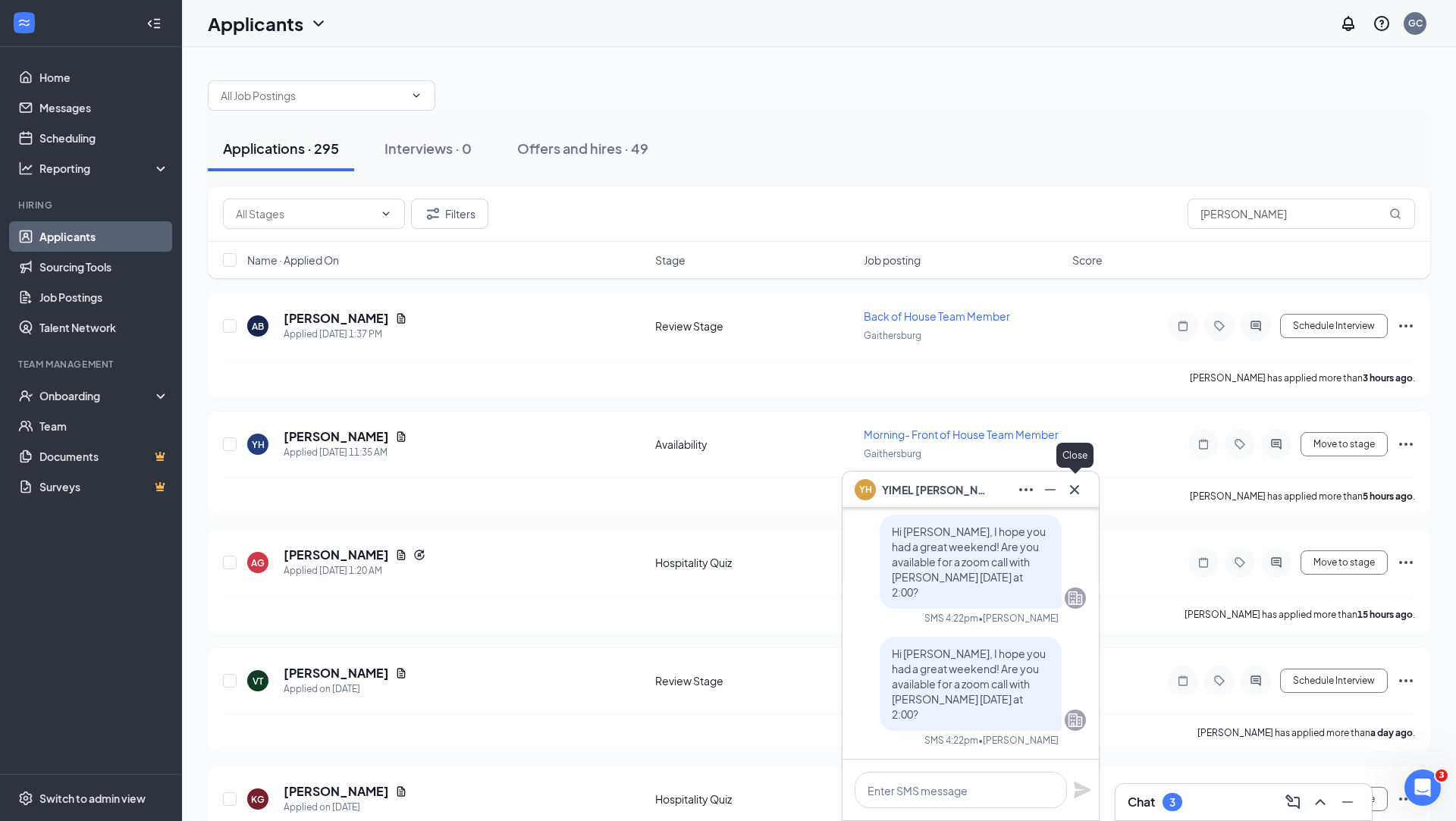
click at [1076, 492] on icon "Cross" at bounding box center [1074, 490] width 18 height 18
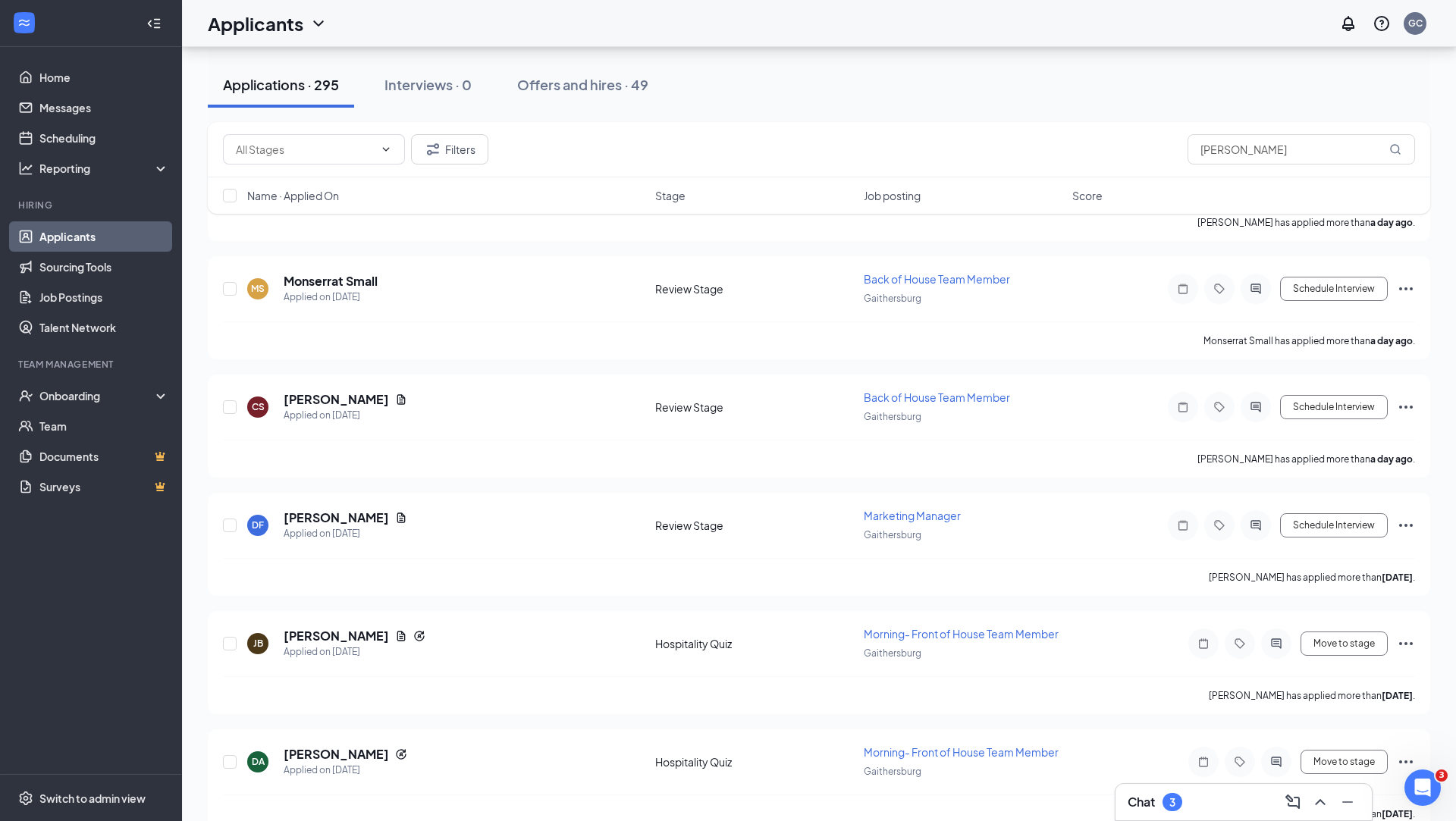
scroll to position [629, 0]
click at [1226, 809] on div "Chat 3" at bounding box center [1243, 802] width 232 height 24
